Goal: Book appointment/travel/reservation

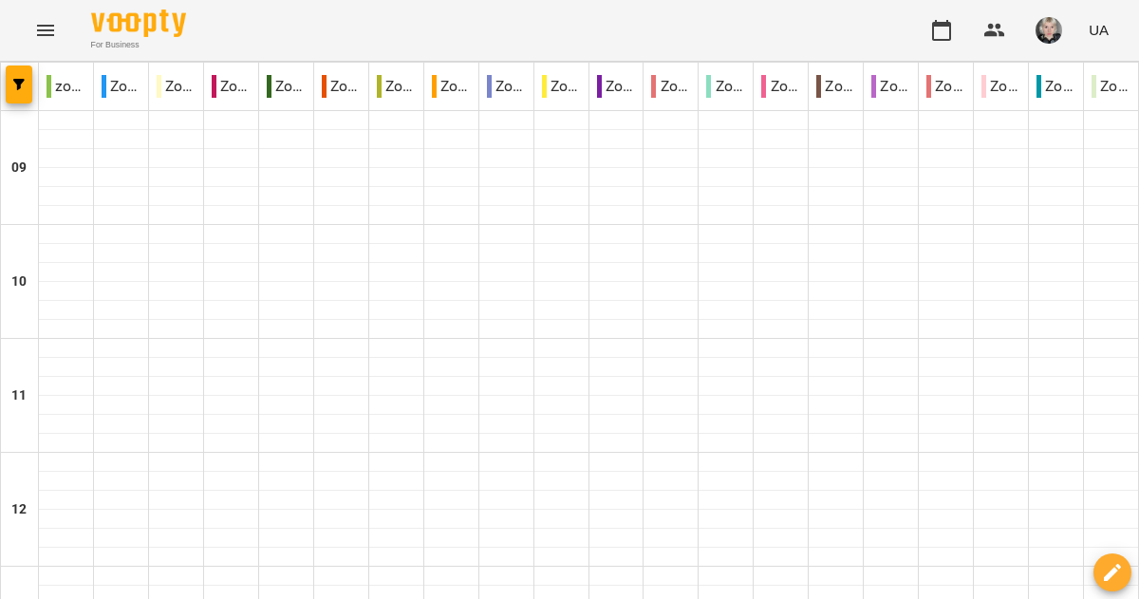
scroll to position [1233, 0]
type input "**********"
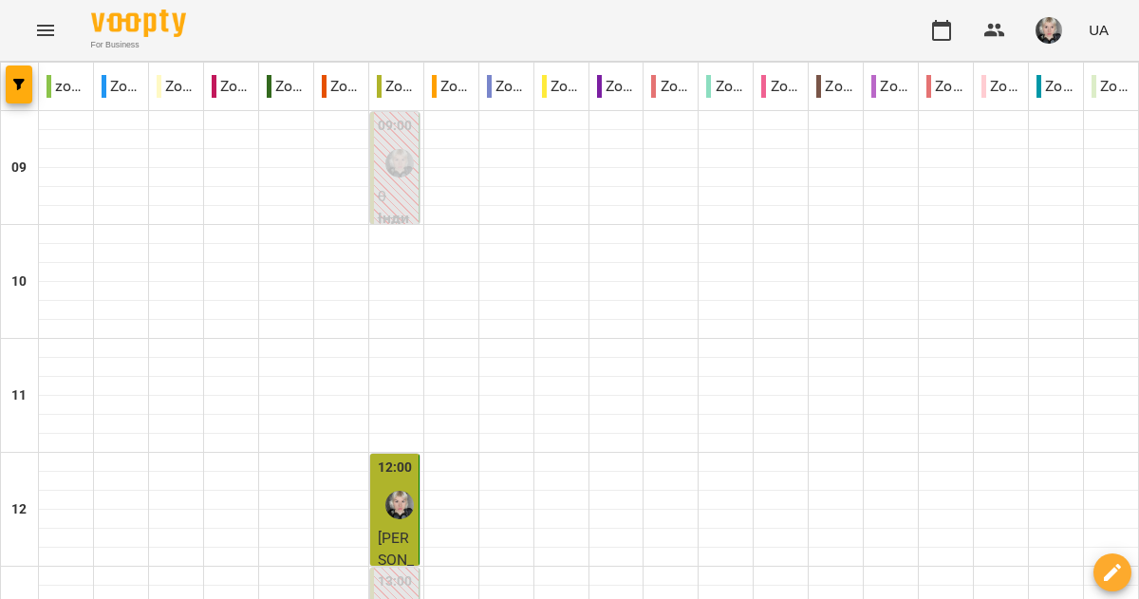
scroll to position [804, 0]
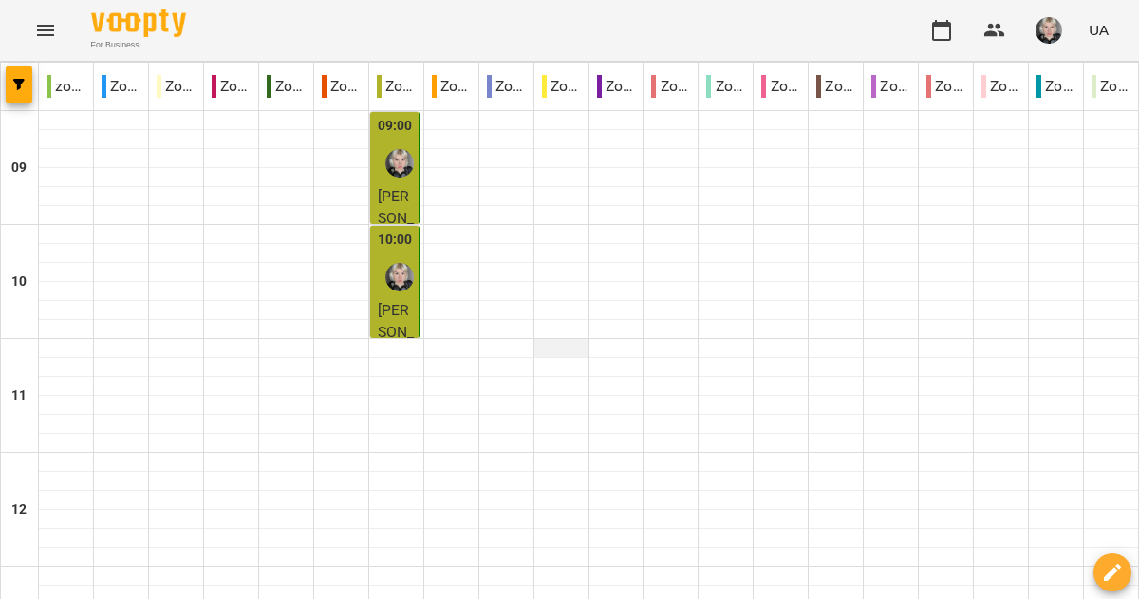
scroll to position [1199, 0]
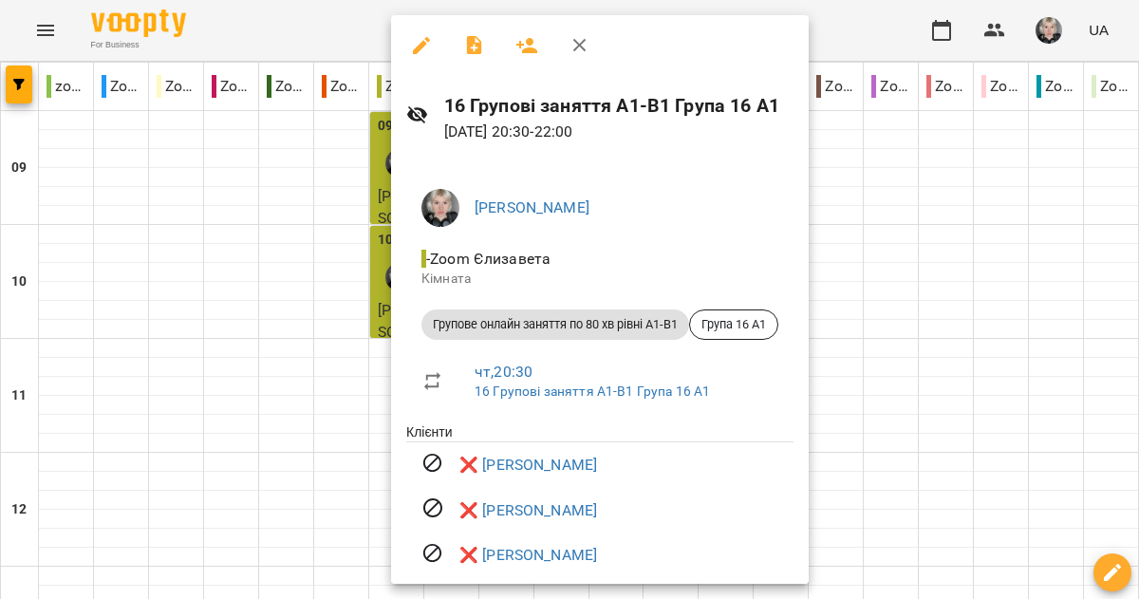
click at [990, 379] on div at bounding box center [569, 299] width 1139 height 599
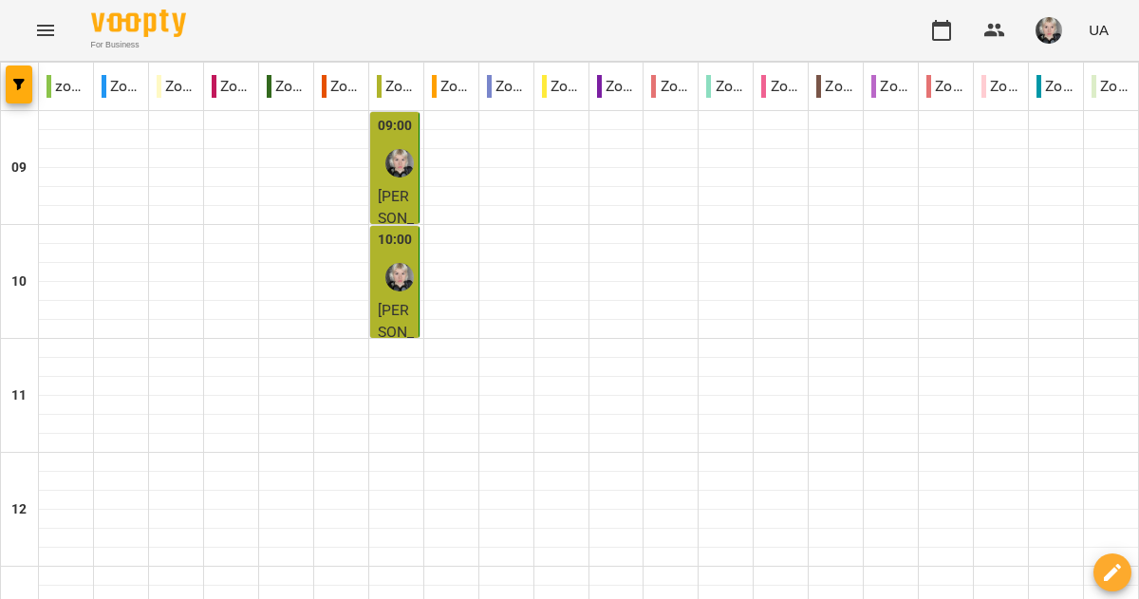
scroll to position [1069, 0]
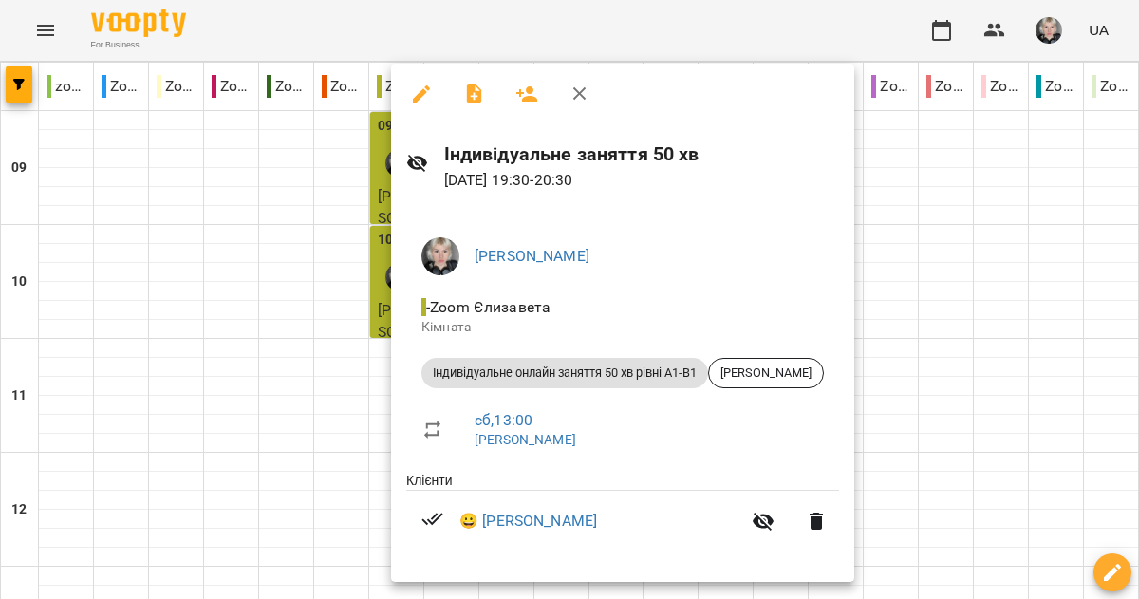
click at [1057, 228] on div at bounding box center [569, 299] width 1139 height 599
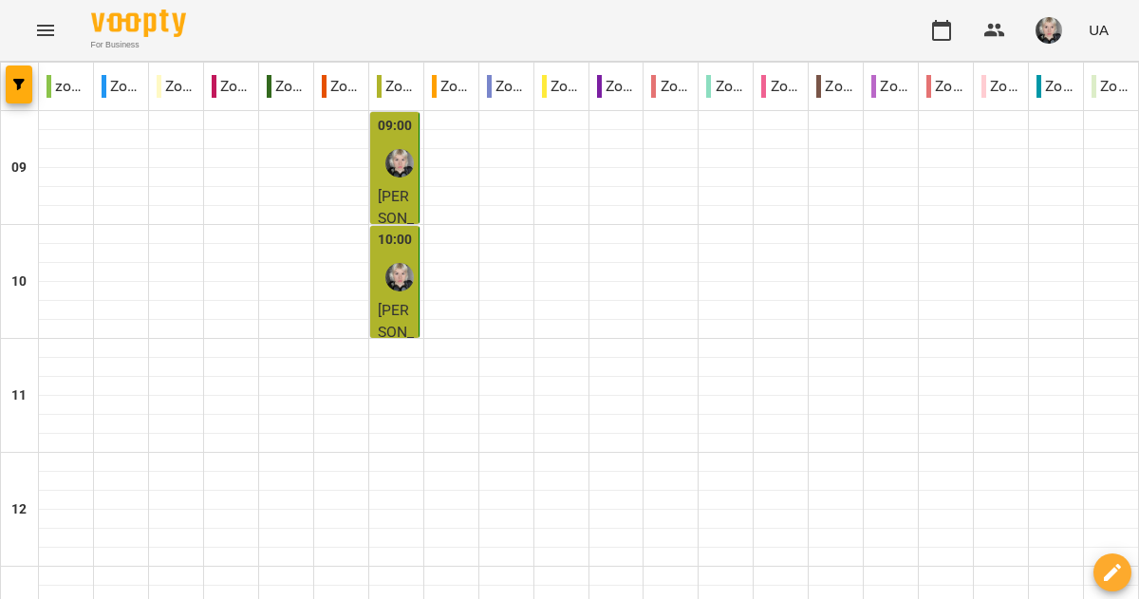
scroll to position [0, 0]
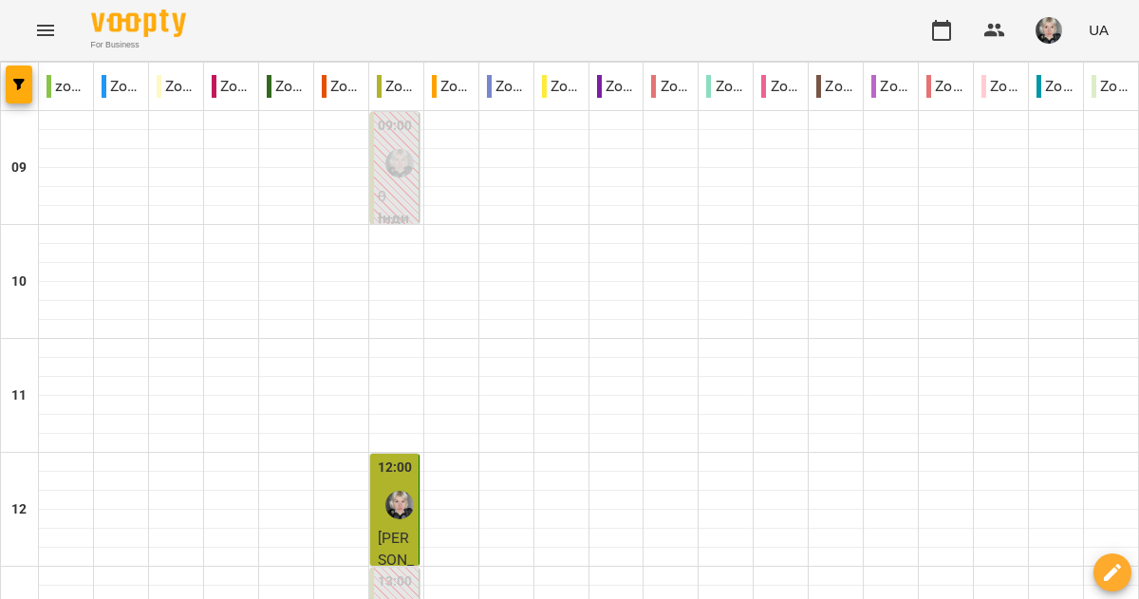
scroll to position [1199, 0]
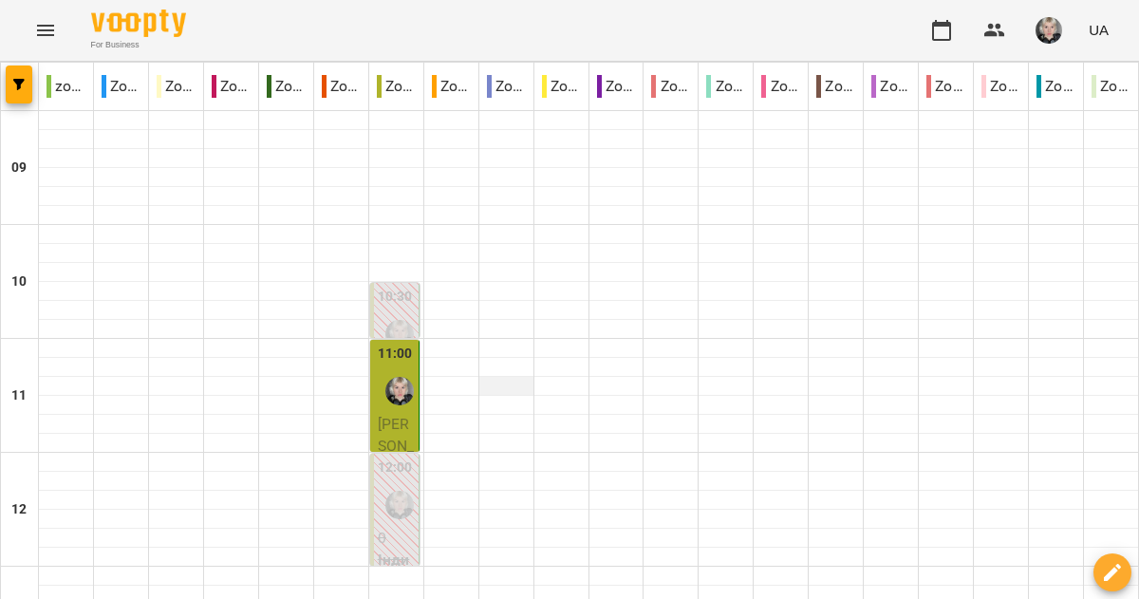
scroll to position [1233, 0]
